Goal: Task Accomplishment & Management: Complete application form

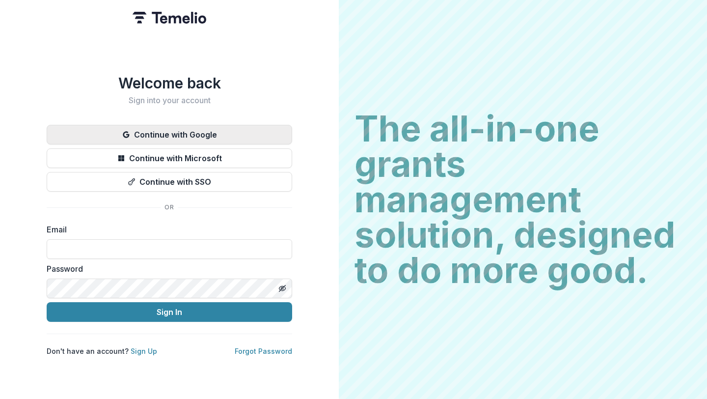
click at [215, 132] on button "Continue with Google" at bounding box center [170, 135] width 246 height 20
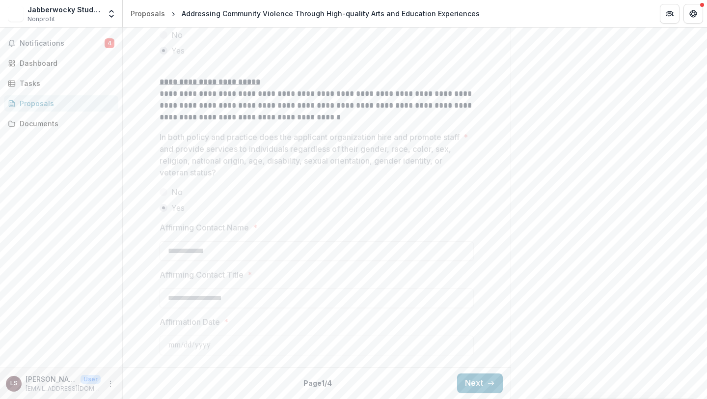
scroll to position [1708, 0]
click at [487, 385] on icon "button" at bounding box center [491, 383] width 8 height 8
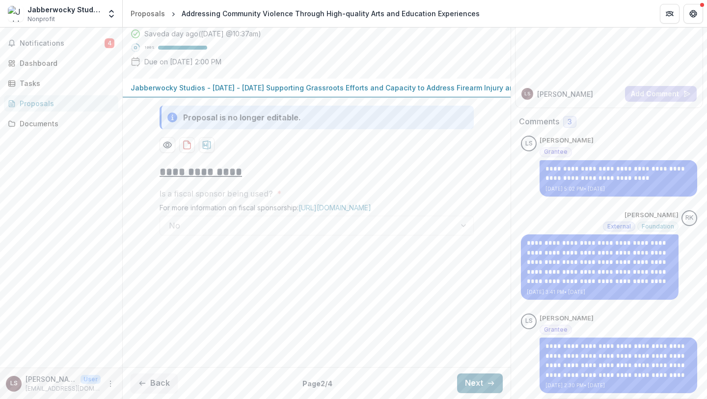
click at [466, 388] on button "Next" at bounding box center [480, 383] width 46 height 20
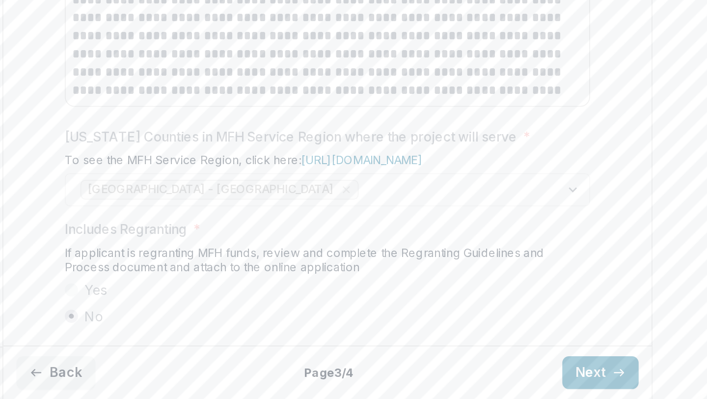
scroll to position [1322, 0]
click at [473, 388] on button "Next" at bounding box center [480, 383] width 46 height 20
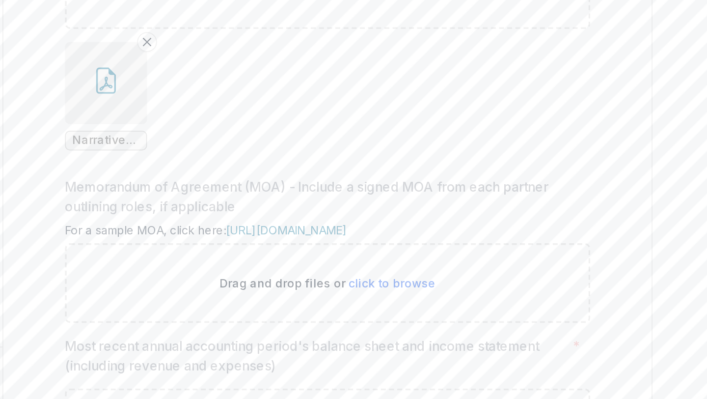
scroll to position [344, 0]
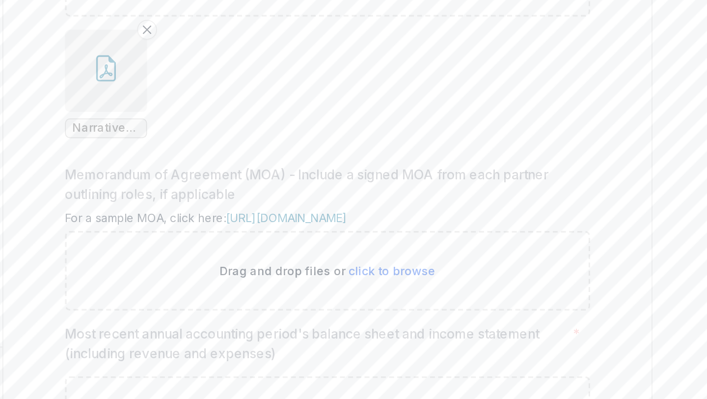
click at [184, 209] on icon "button" at bounding box center [184, 201] width 16 height 16
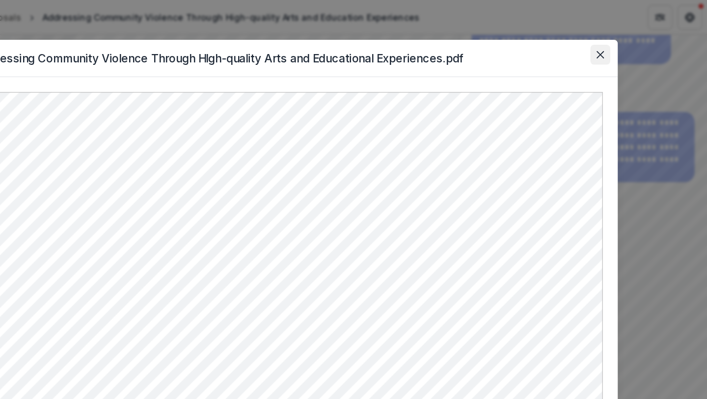
click at [623, 44] on icon "Close" at bounding box center [623, 43] width 6 height 6
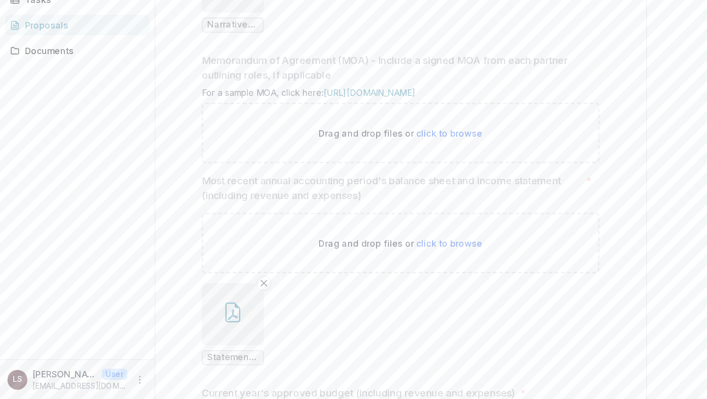
scroll to position [468, 0]
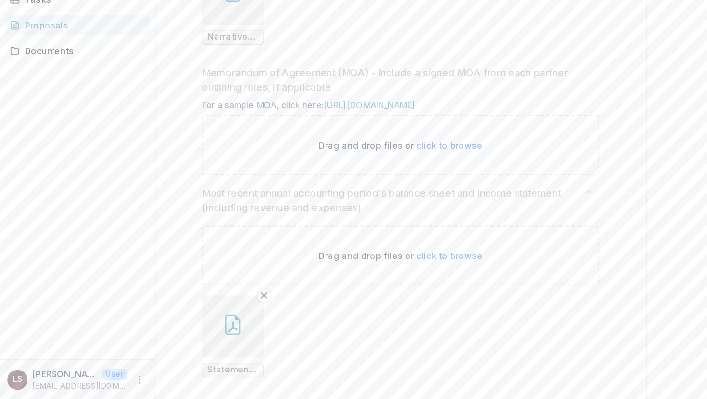
click at [186, 85] on icon "button" at bounding box center [184, 77] width 16 height 16
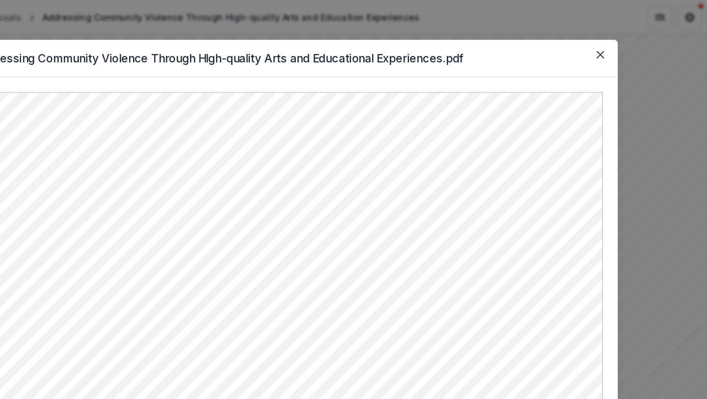
click at [380, 42] on header "Narrative_ Addressing Community Violence Through HIgh-quality Arts and Educatio…" at bounding box center [354, 45] width 566 height 29
